Goal: Task Accomplishment & Management: Manage account settings

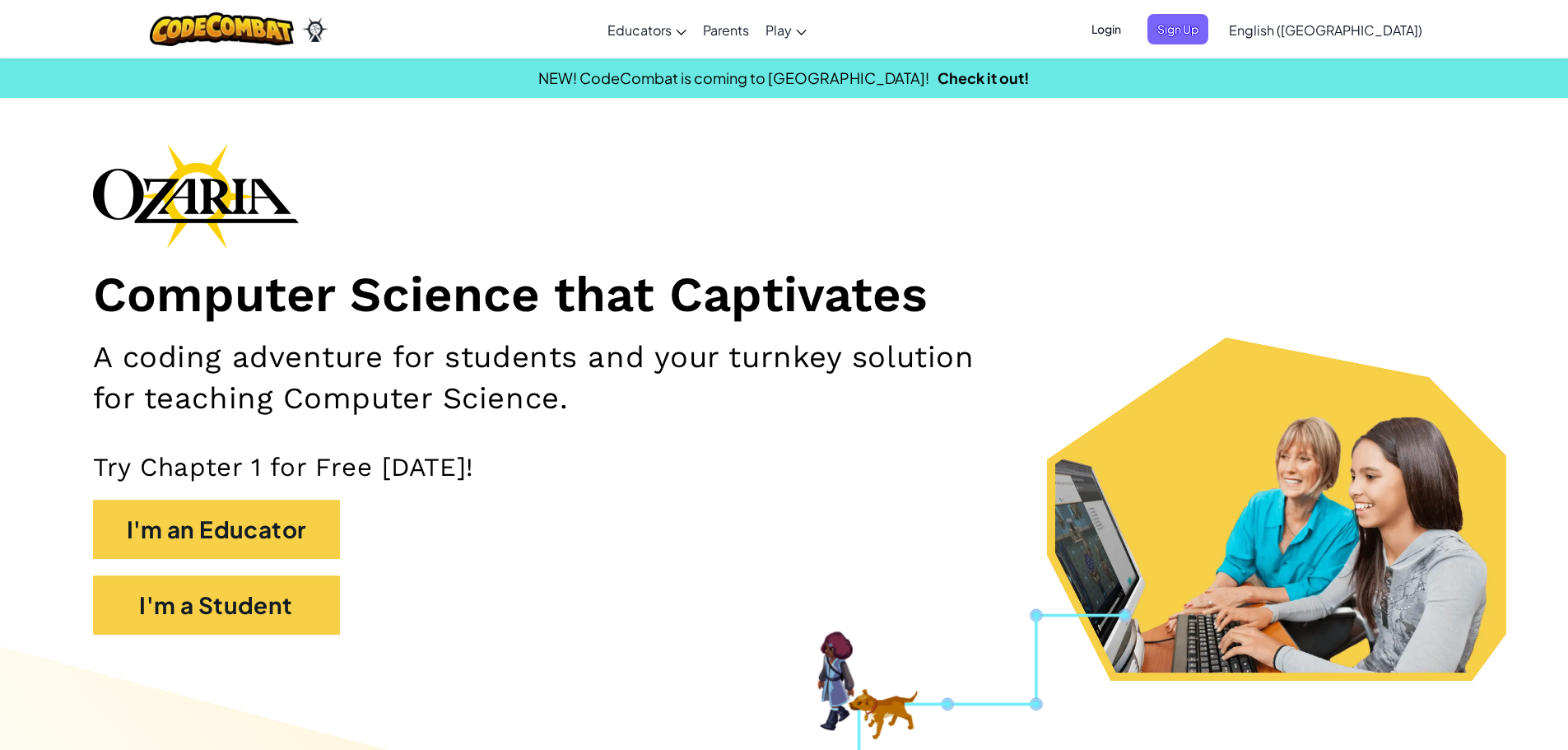
click at [1131, 26] on span "Login" at bounding box center [1105, 29] width 49 height 31
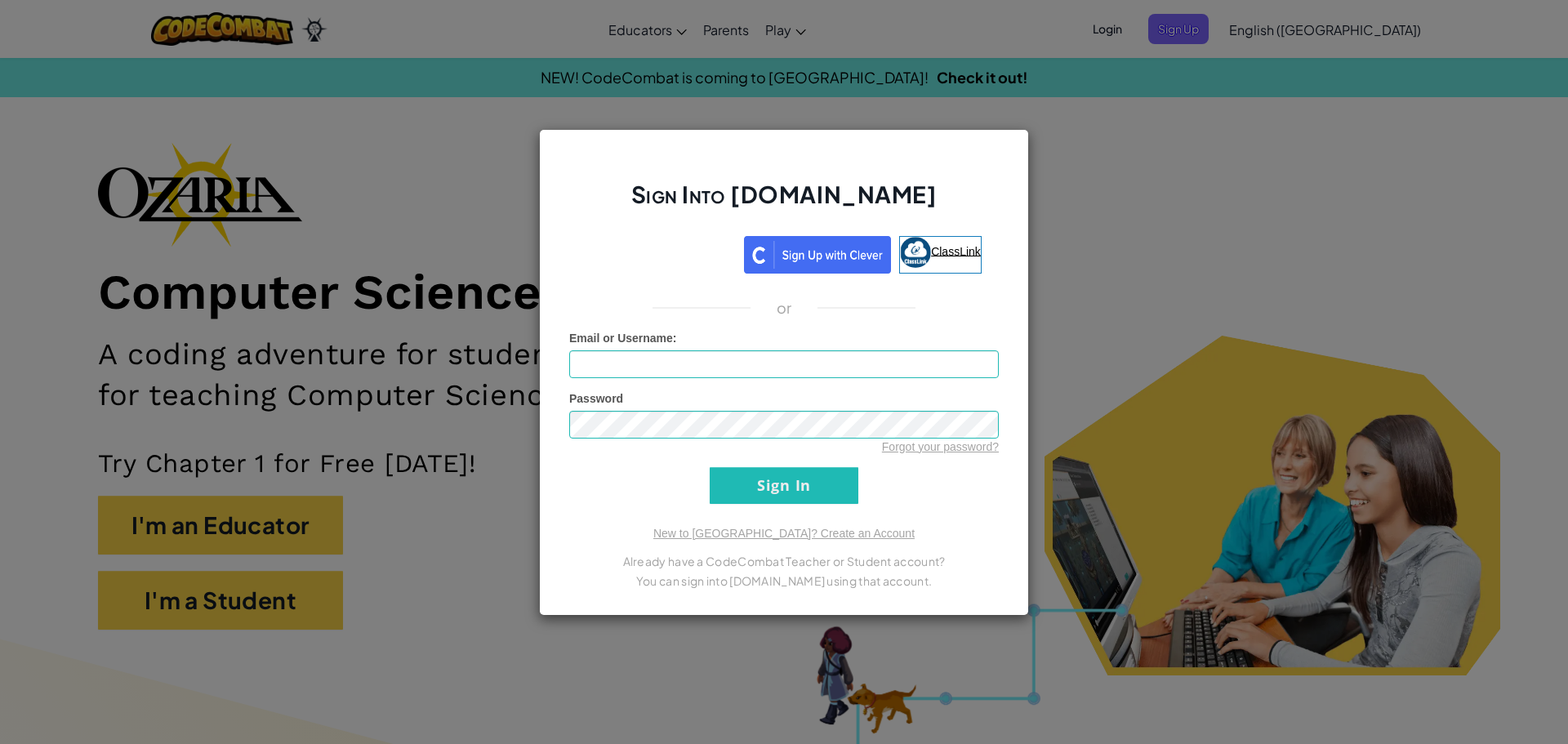
drag, startPoint x: 931, startPoint y: 274, endPoint x: 950, endPoint y: 259, distance: 24.2
click at [937, 275] on div "Sign Into [DOMAIN_NAME] ClassLink or Unknown Error Email or Username : Password…" at bounding box center [784, 372] width 490 height 487
drag, startPoint x: 585, startPoint y: 731, endPoint x: 510, endPoint y: 728, distance: 75.1
click at [522, 736] on div "Sign Into [DOMAIN_NAME] ClassLink or Unknown Error Email or Username : Password…" at bounding box center [784, 372] width 1568 height 744
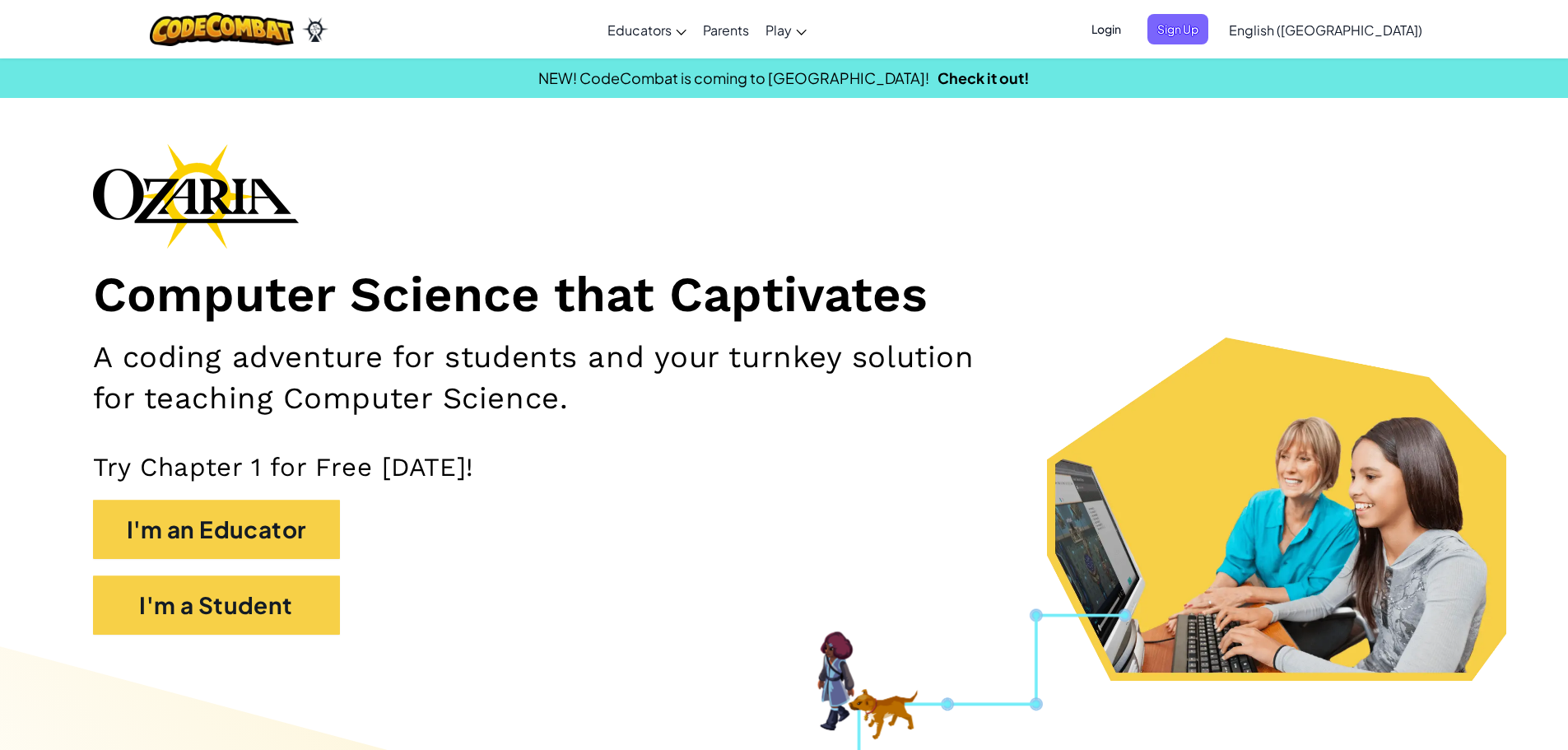
click at [1131, 32] on span "Login" at bounding box center [1105, 29] width 49 height 31
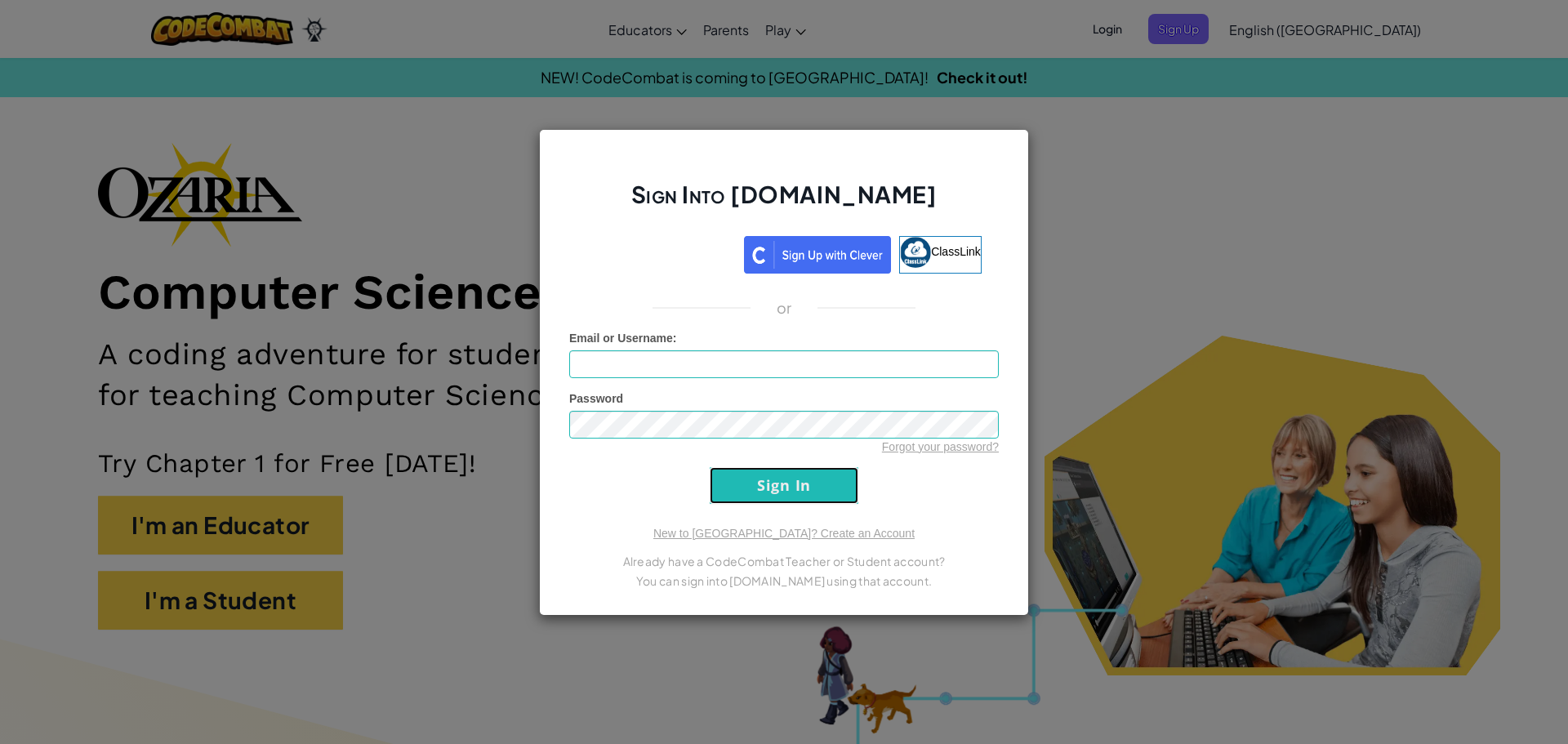
click at [787, 474] on input "Sign In" at bounding box center [784, 485] width 148 height 37
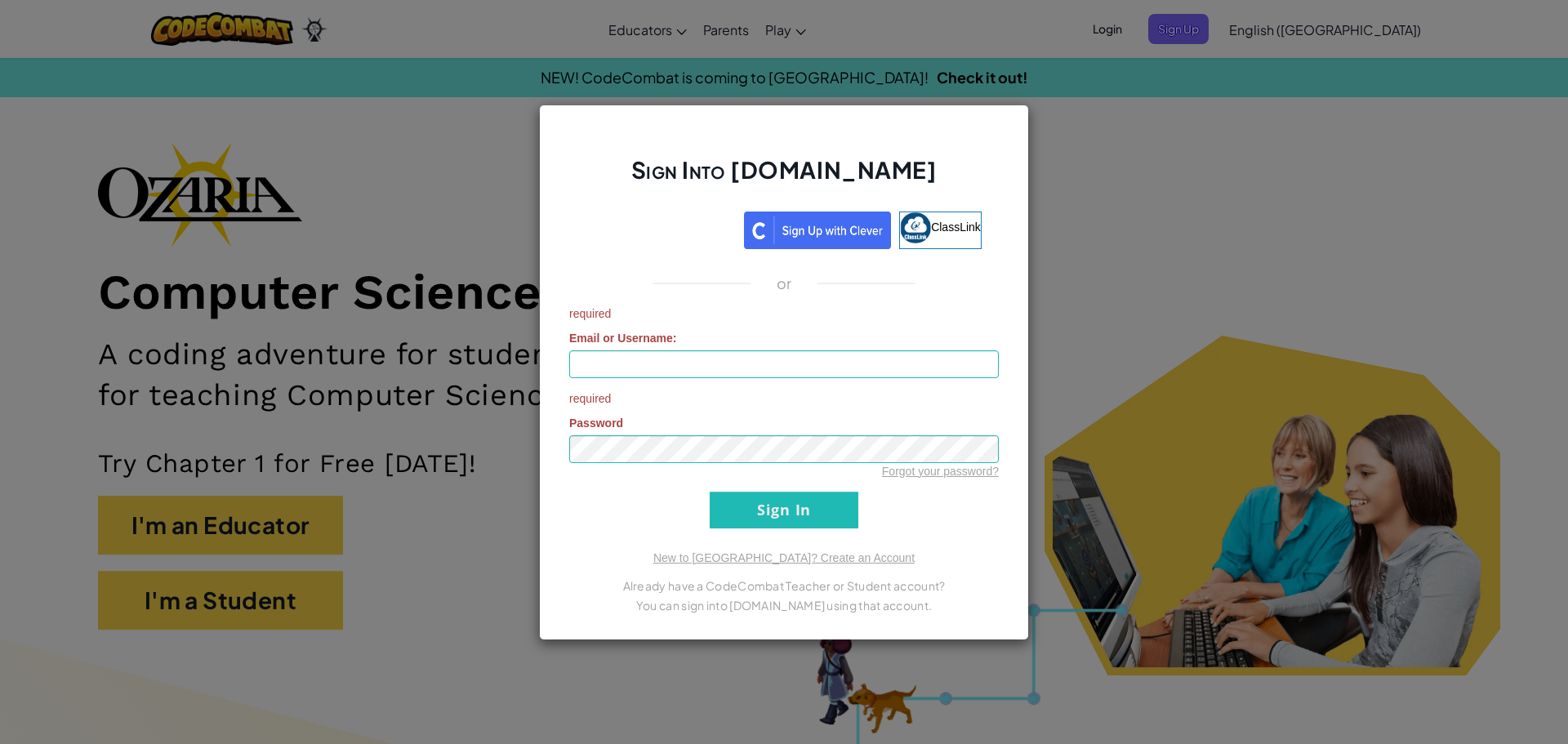
click at [1260, 122] on div "Sign Into [DOMAIN_NAME] ClassLink or required Email or Username : required Pass…" at bounding box center [784, 372] width 1568 height 744
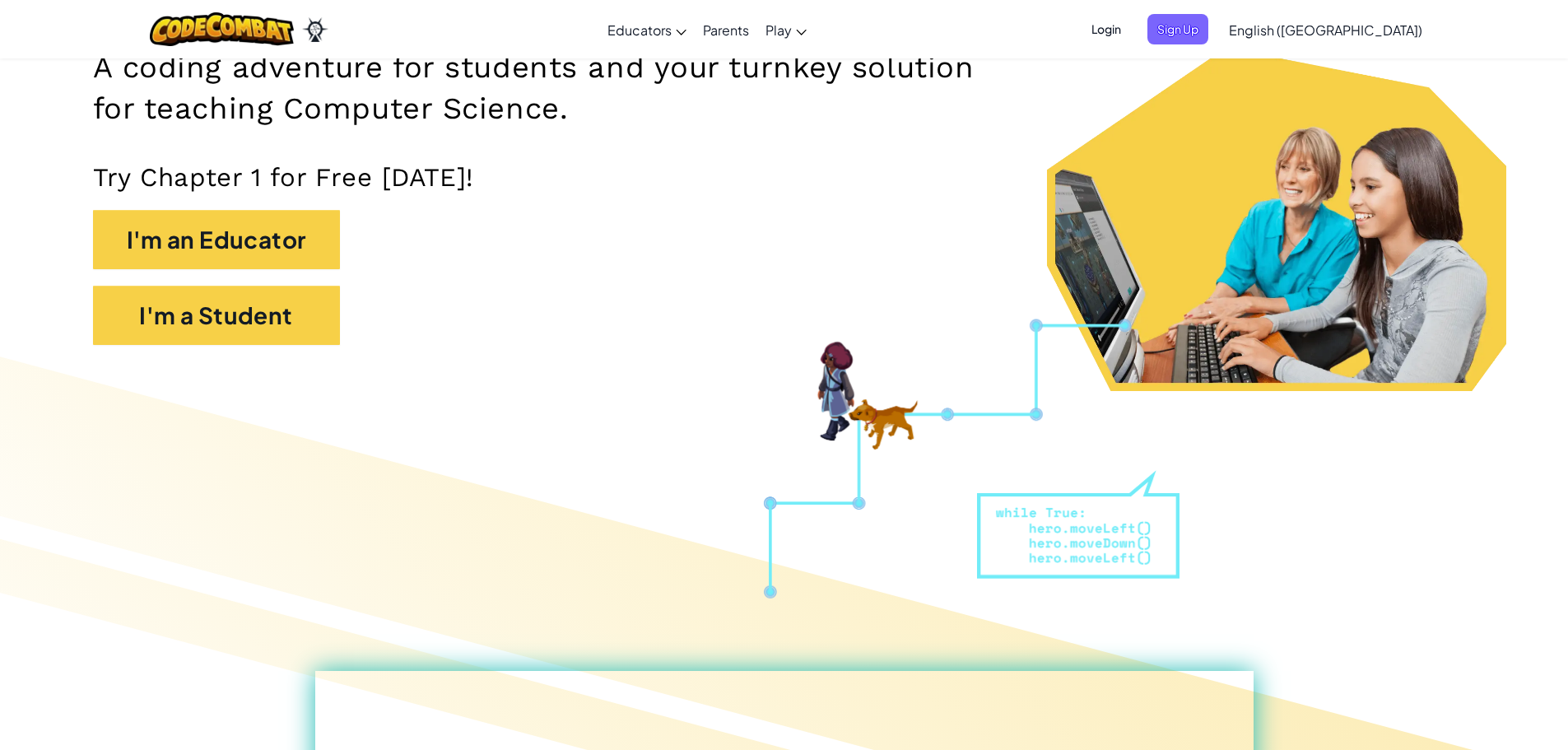
scroll to position [329, 0]
